Goal: Information Seeking & Learning: Find specific page/section

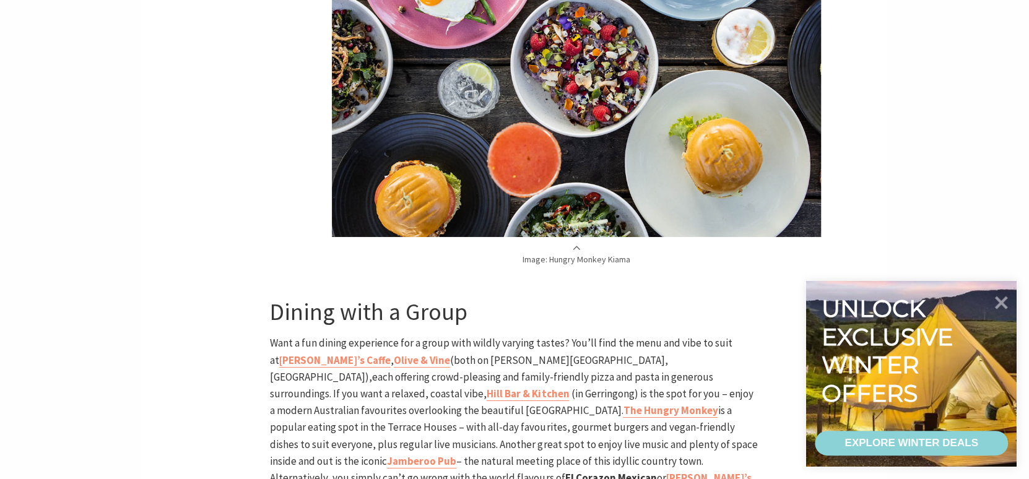
scroll to position [2908, 0]
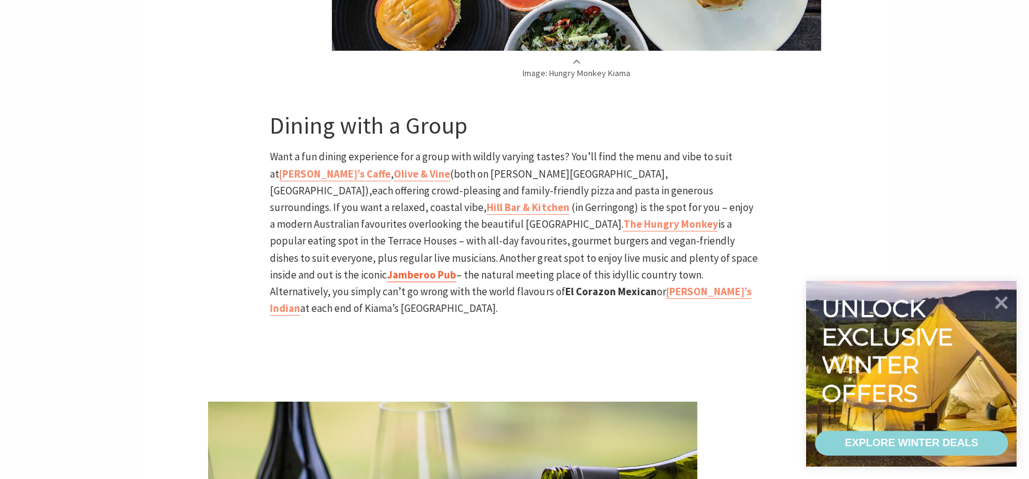
click at [428, 268] on b "Jamberoo Pub" at bounding box center [421, 275] width 69 height 14
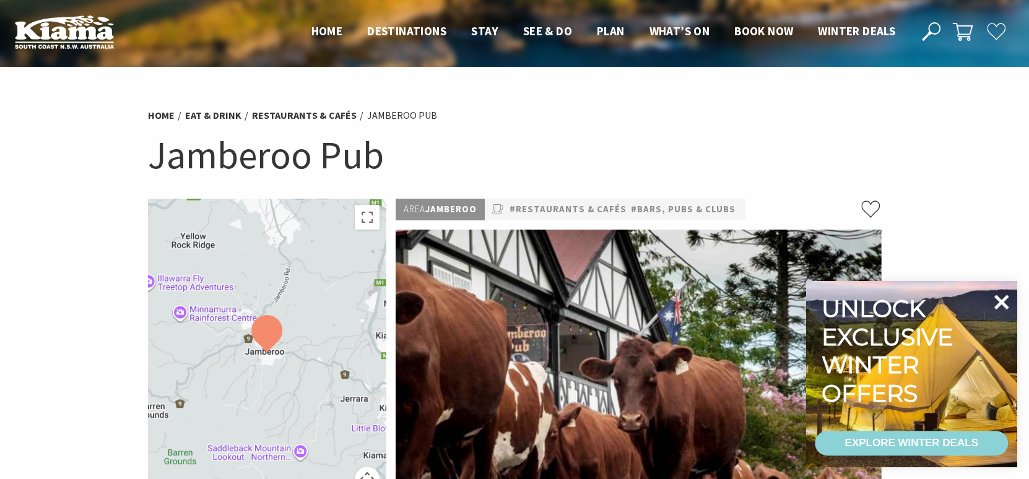
click at [1001, 300] on icon at bounding box center [1001, 302] width 15 height 15
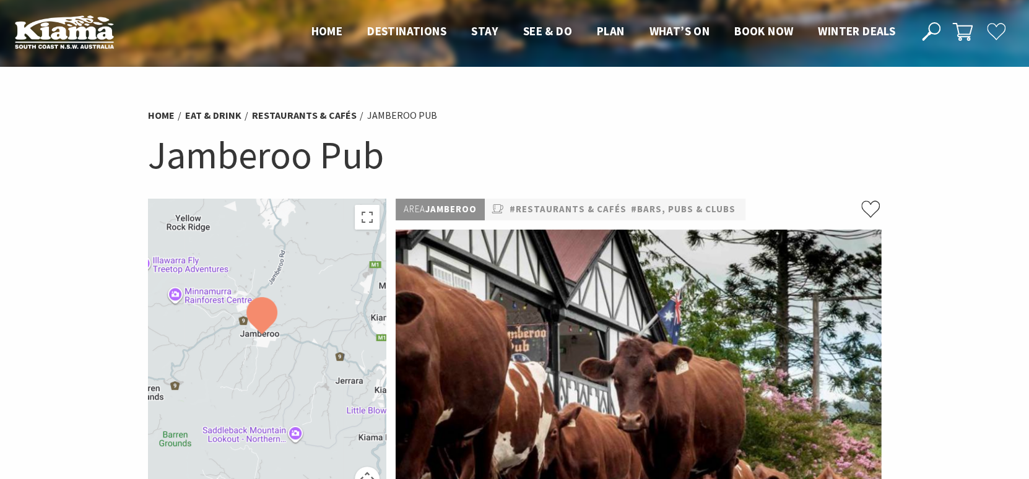
drag, startPoint x: 244, startPoint y: 399, endPoint x: 240, endPoint y: 378, distance: 21.0
click at [240, 378] on div at bounding box center [267, 353] width 238 height 308
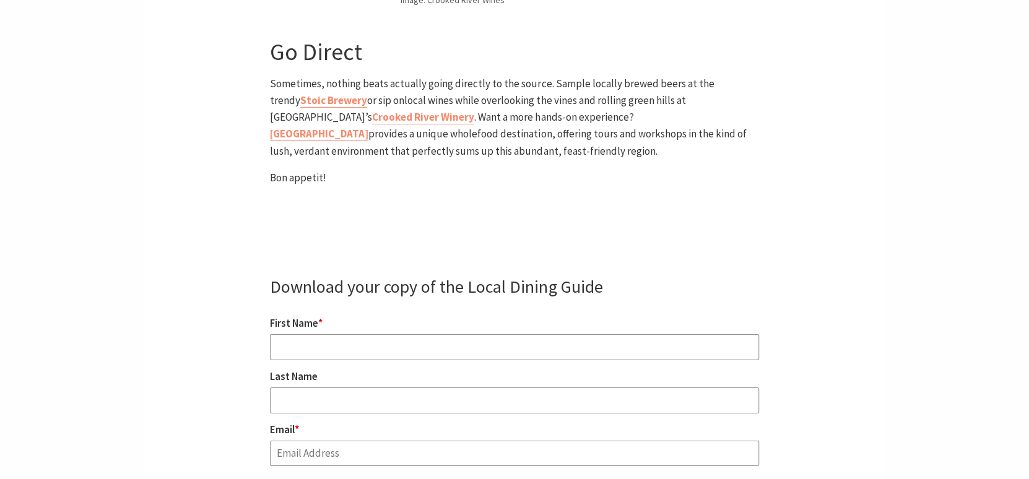
scroll to position [3166, 0]
